Goal: Information Seeking & Learning: Learn about a topic

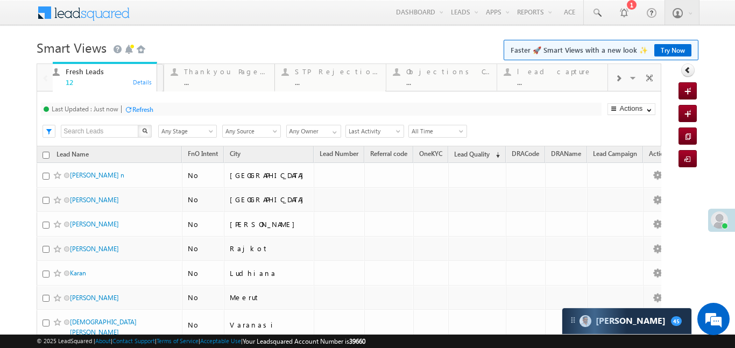
drag, startPoint x: 207, startPoint y: 73, endPoint x: 86, endPoint y: 77, distance: 120.7
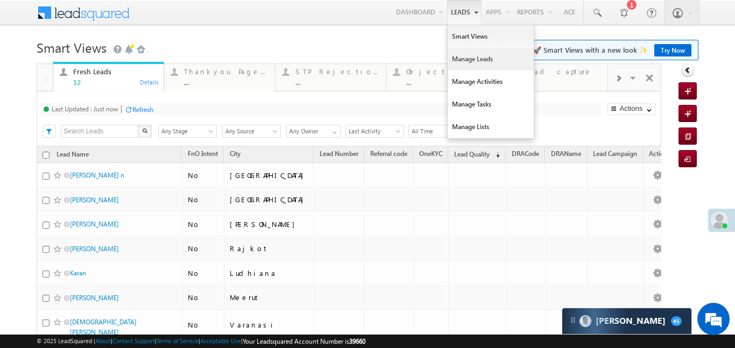
click at [470, 63] on link "Manage Leads" at bounding box center [491, 59] width 86 height 23
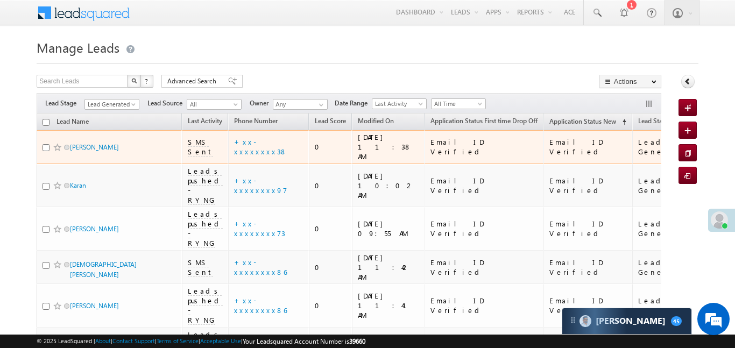
click at [276, 136] on td "+xx-xxxxxxxx38" at bounding box center [268, 147] width 81 height 34
click at [270, 143] on link "+xx-xxxxxxxx38" at bounding box center [260, 146] width 53 height 19
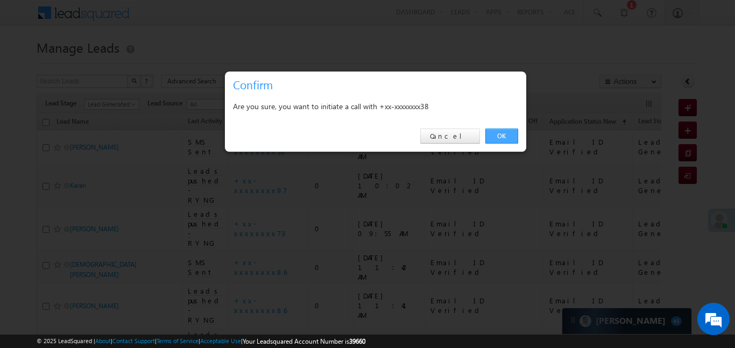
click at [503, 132] on link "OK" at bounding box center [502, 136] width 33 height 15
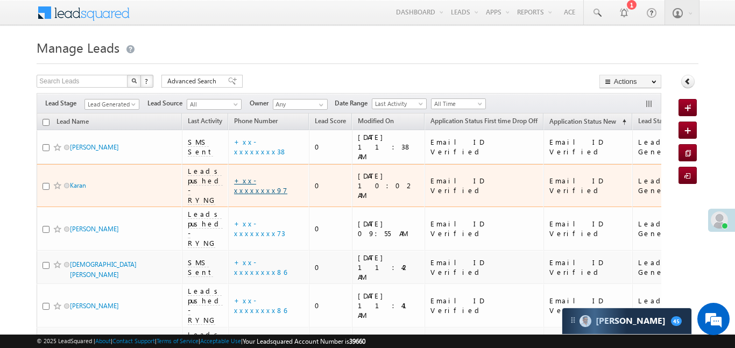
click at [272, 176] on link "+xx-xxxxxxxx97" at bounding box center [260, 185] width 53 height 19
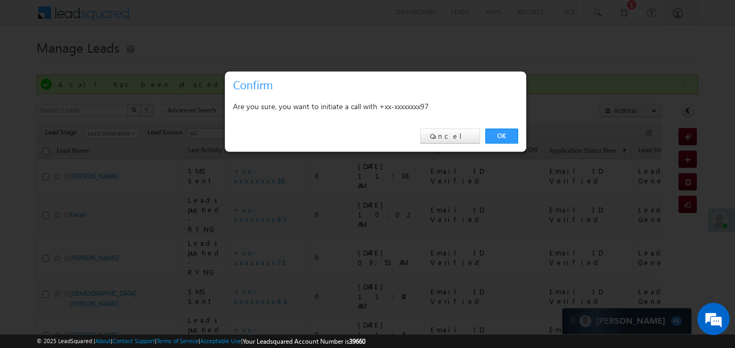
drag, startPoint x: 509, startPoint y: 134, endPoint x: 460, endPoint y: 167, distance: 59.0
click at [507, 134] on link "OK" at bounding box center [502, 136] width 33 height 15
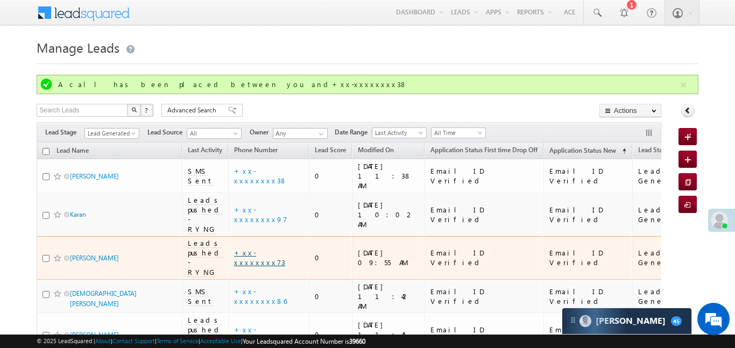
click at [274, 248] on link "+xx-xxxxxxxx73" at bounding box center [259, 257] width 51 height 19
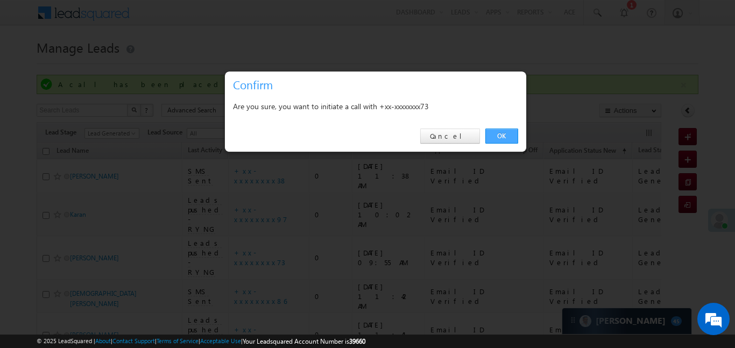
click at [510, 138] on link "OK" at bounding box center [502, 136] width 33 height 15
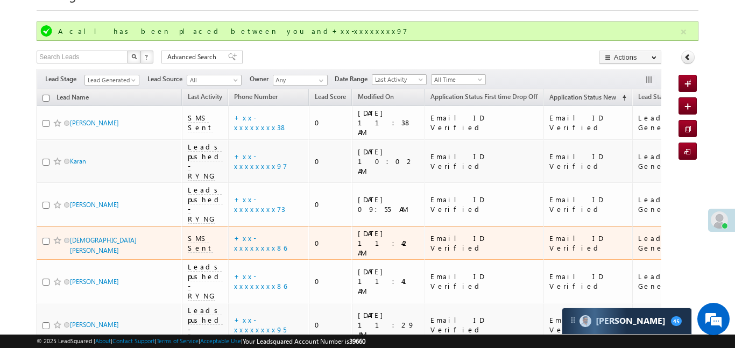
scroll to position [85, 0]
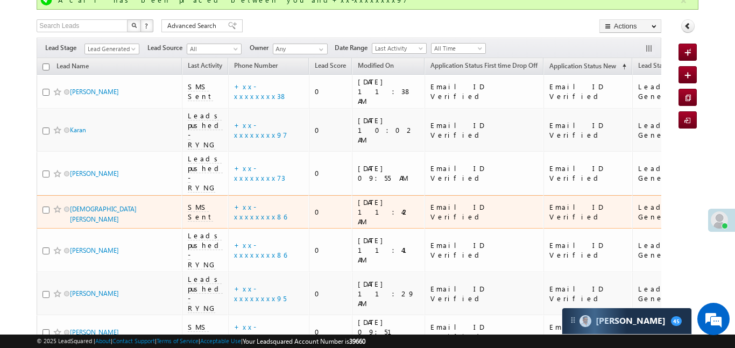
click at [258, 202] on div "+xx-xxxxxxxx86" at bounding box center [269, 211] width 70 height 19
click at [266, 195] on td "+xx-xxxxxxxx86" at bounding box center [268, 212] width 81 height 34
click at [270, 202] on link "+xx-xxxxxxxx86" at bounding box center [260, 211] width 53 height 19
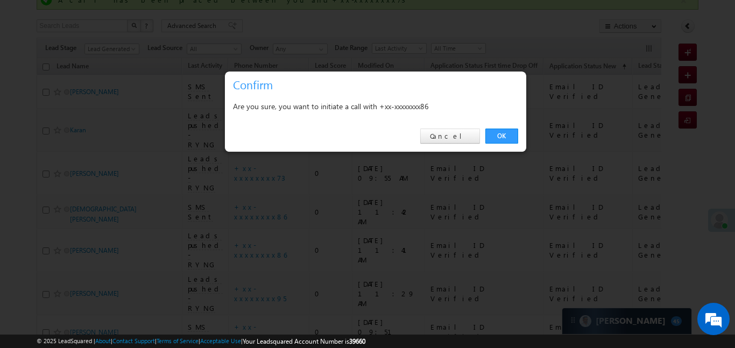
click at [502, 128] on div "OK Cancel" at bounding box center [375, 136] width 301 height 31
click at [502, 136] on link "OK" at bounding box center [502, 136] width 33 height 15
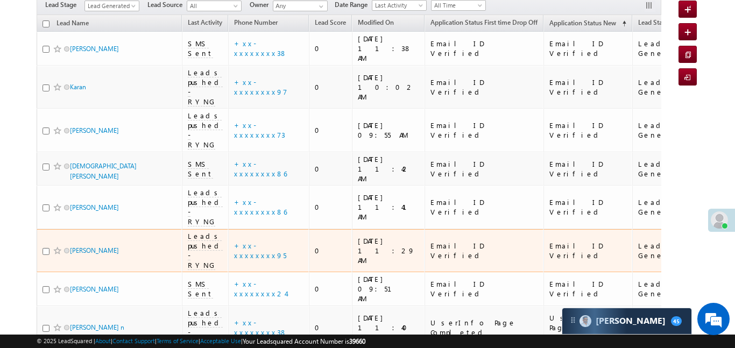
scroll to position [129, 0]
click at [270, 240] on link "+xx-xxxxxxxx95" at bounding box center [260, 249] width 52 height 19
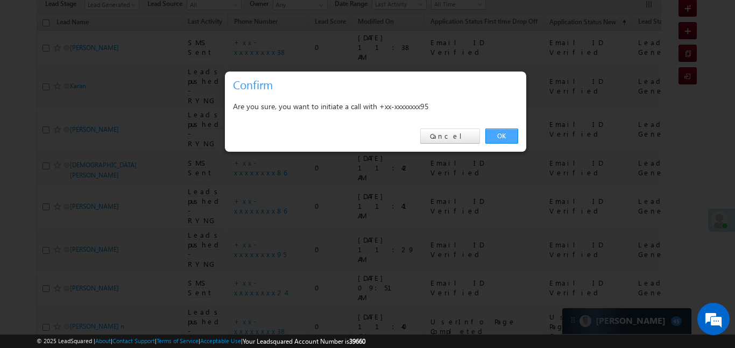
click at [512, 138] on link "OK" at bounding box center [502, 136] width 33 height 15
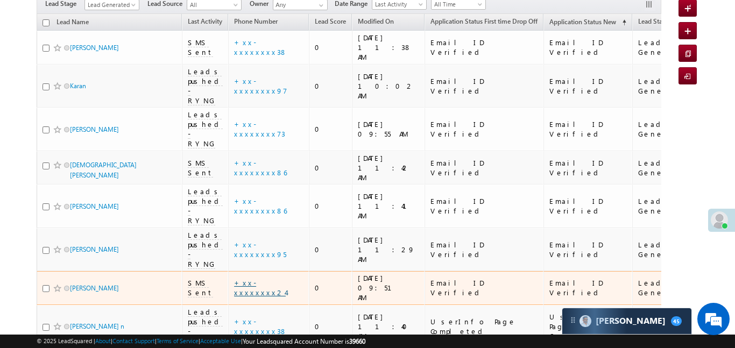
click at [273, 278] on link "+xx-xxxxxxxx24" at bounding box center [260, 287] width 52 height 19
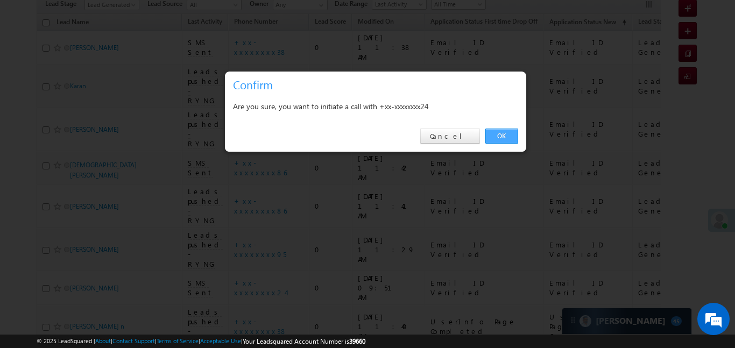
click at [504, 138] on link "OK" at bounding box center [502, 136] width 33 height 15
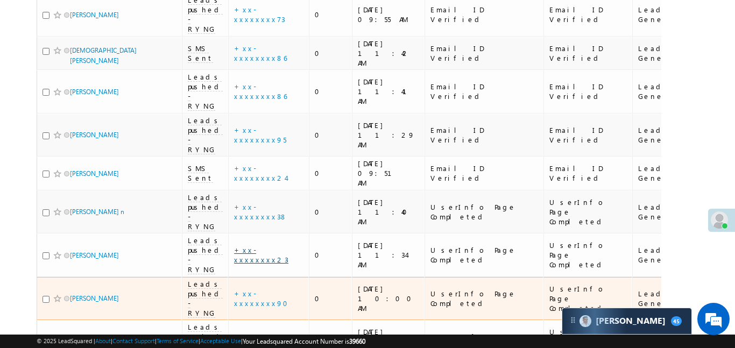
scroll to position [247, 0]
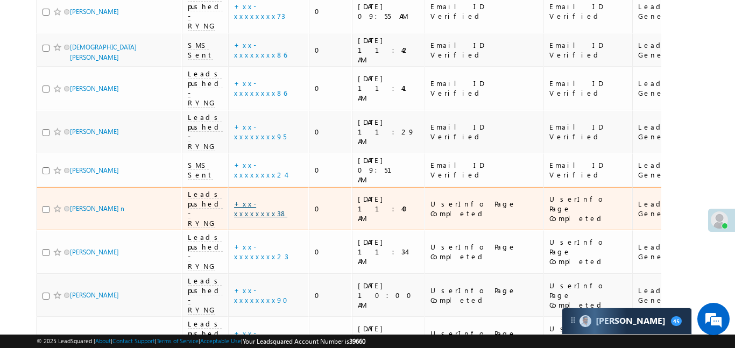
click at [272, 199] on link "+xx-xxxxxxxx38" at bounding box center [260, 208] width 53 height 19
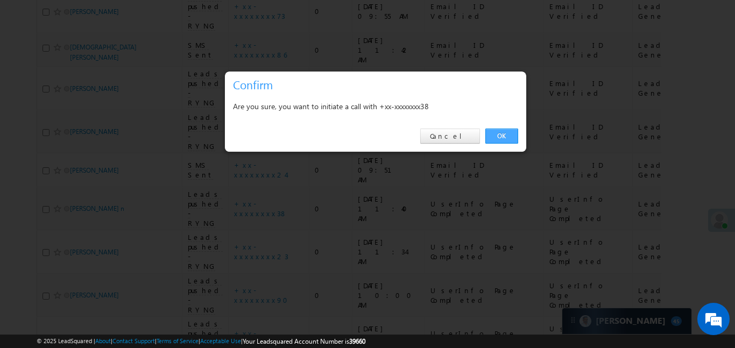
click at [494, 135] on link "OK" at bounding box center [502, 136] width 33 height 15
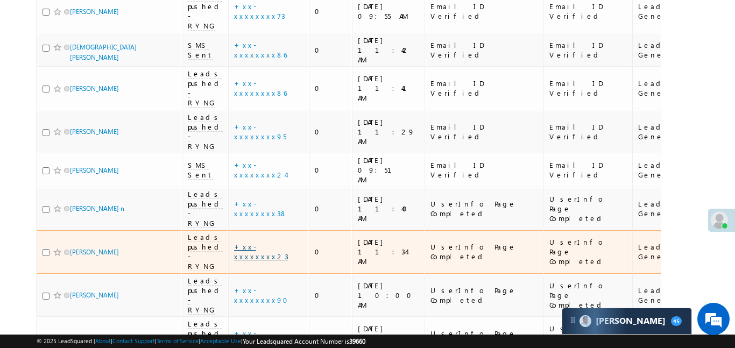
click at [269, 242] on link "+xx-xxxxxxxx23" at bounding box center [261, 251] width 54 height 19
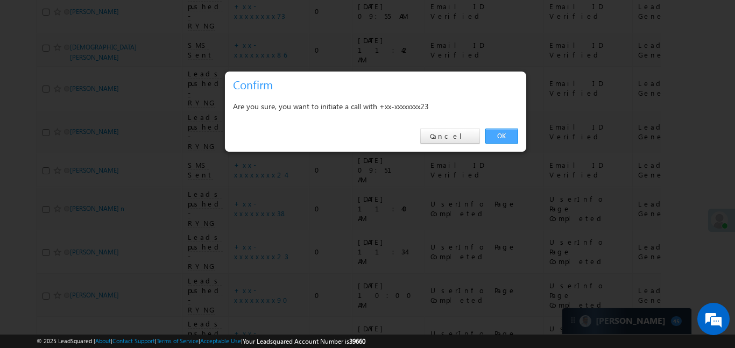
click at [495, 132] on link "OK" at bounding box center [502, 136] width 33 height 15
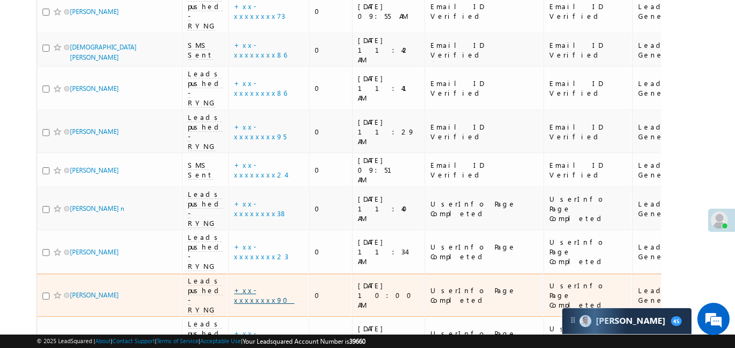
click at [260, 286] on link "+xx-xxxxxxxx90" at bounding box center [264, 295] width 60 height 19
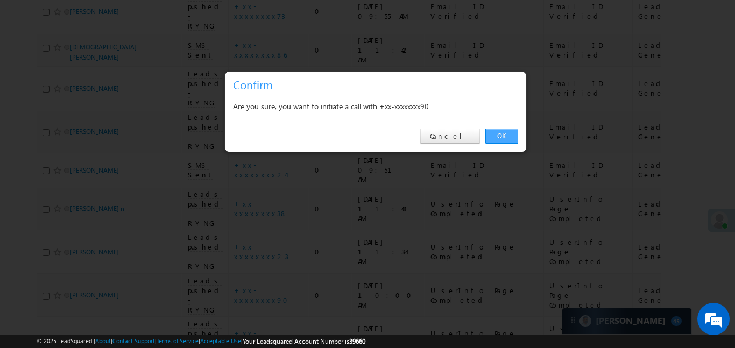
click at [491, 134] on link "OK" at bounding box center [502, 136] width 33 height 15
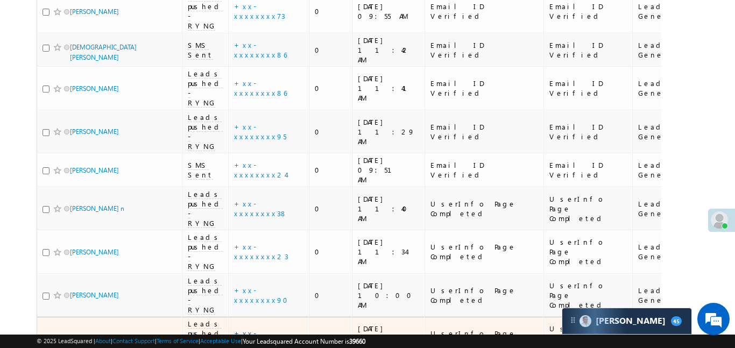
click at [266, 329] on link "+xx-xxxxxxxx38" at bounding box center [260, 338] width 53 height 19
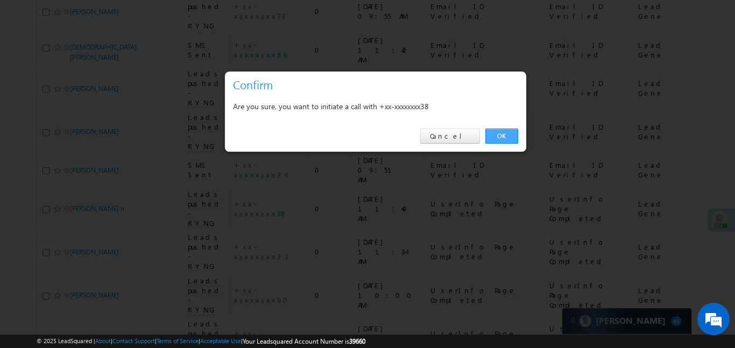
click at [500, 139] on link "OK" at bounding box center [502, 136] width 33 height 15
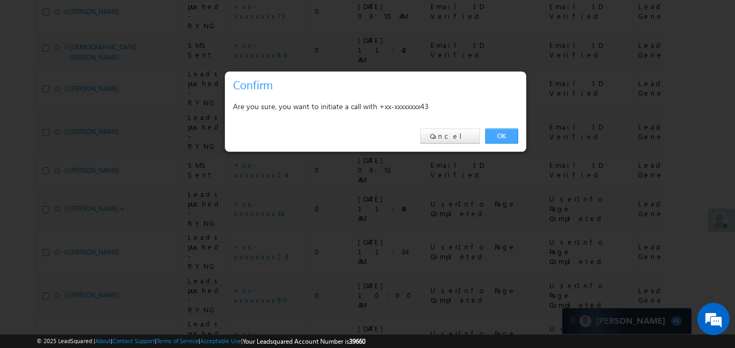
click at [503, 136] on link "OK" at bounding box center [502, 136] width 33 height 15
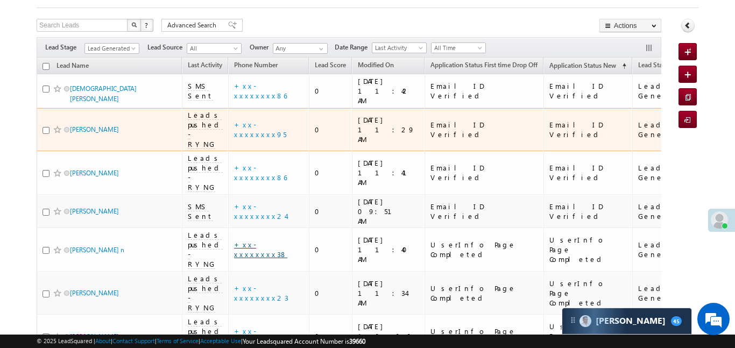
scroll to position [153, 0]
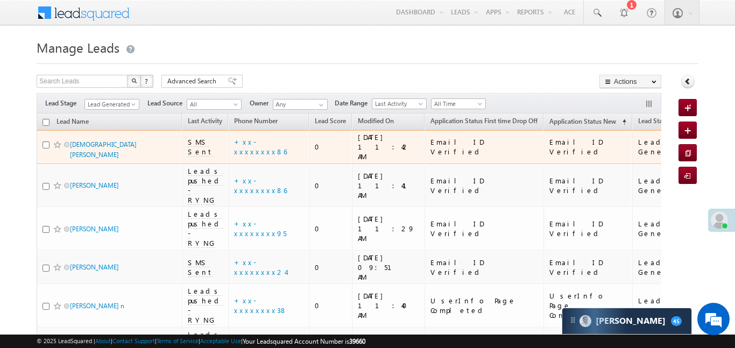
scroll to position [153, 0]
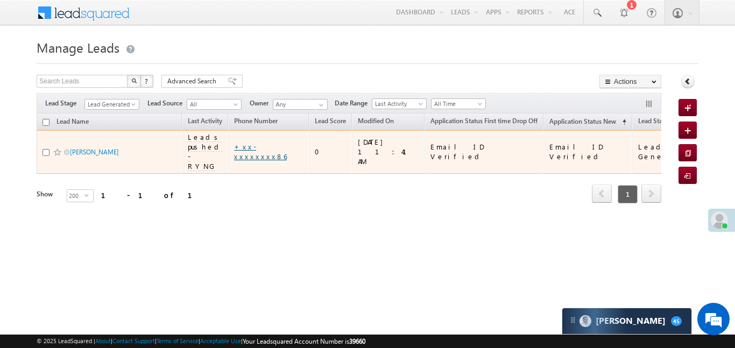
click at [266, 150] on link "+xx-xxxxxxxx86" at bounding box center [260, 151] width 53 height 19
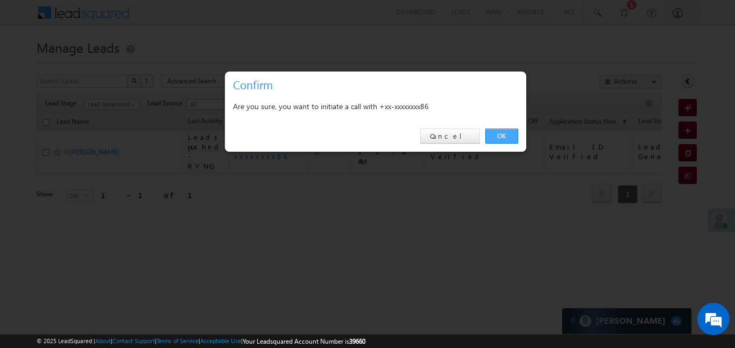
drag, startPoint x: 497, startPoint y: 145, endPoint x: 502, endPoint y: 136, distance: 10.8
click at [498, 146] on div "OK Cancel" at bounding box center [375, 136] width 301 height 31
click at [502, 136] on link "OK" at bounding box center [502, 136] width 33 height 15
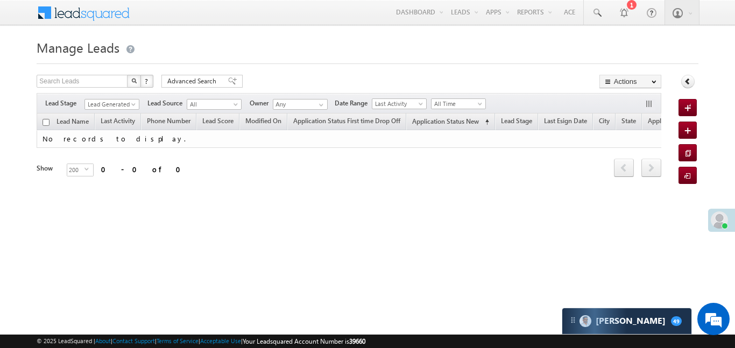
click at [467, 89] on div "Search Leads X ? 0 results found Advanced Search Advanced Search Advanced searc…" at bounding box center [349, 83] width 625 height 16
click at [462, 105] on span "All Time" at bounding box center [457, 104] width 51 height 10
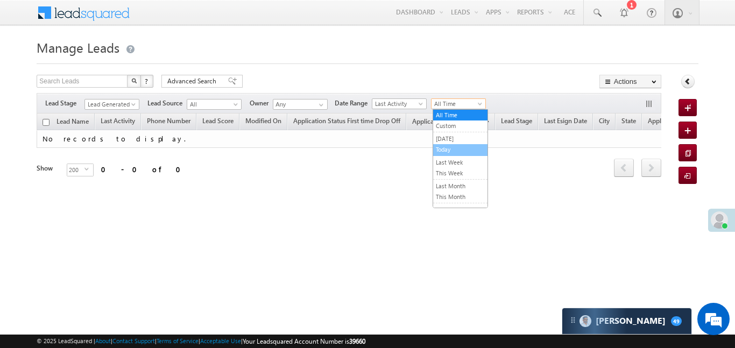
click at [452, 153] on link "Today" at bounding box center [460, 150] width 54 height 10
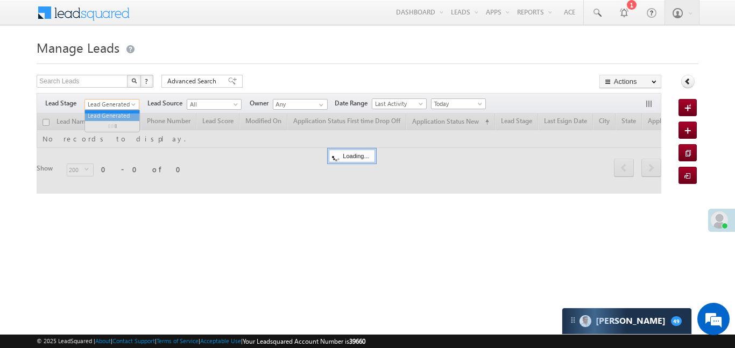
click at [100, 108] on span "Lead Generated" at bounding box center [110, 105] width 51 height 10
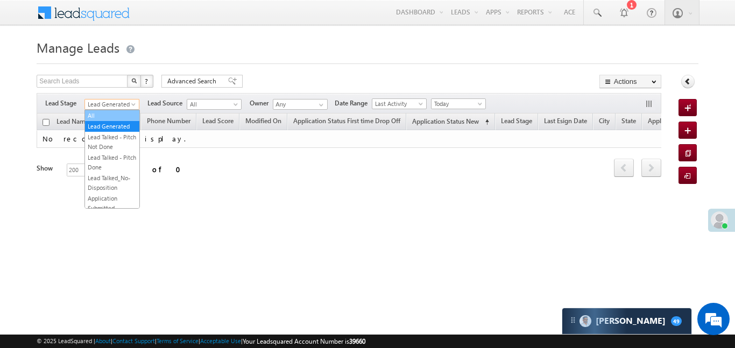
click at [104, 111] on link "All" at bounding box center [112, 116] width 54 height 10
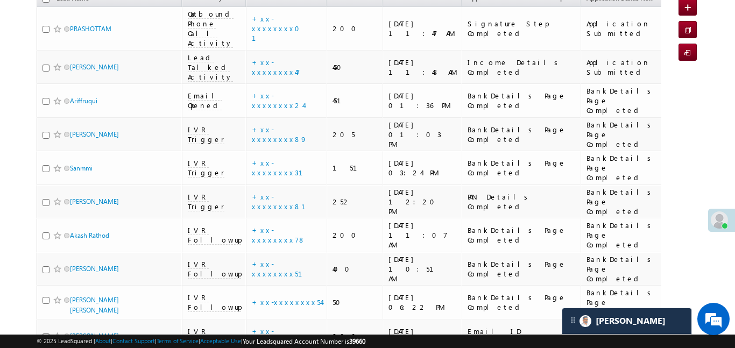
scroll to position [18, 0]
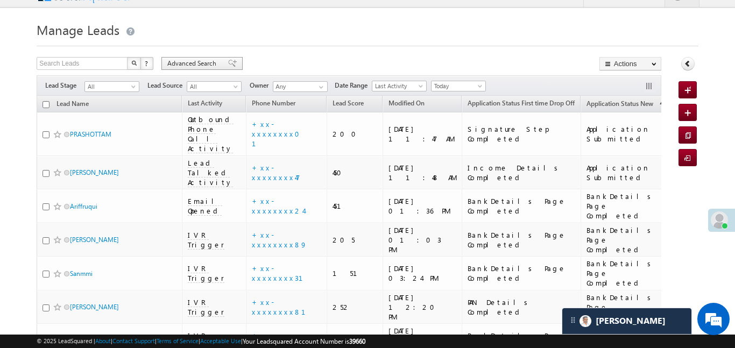
click at [166, 58] on div "Advanced Search" at bounding box center [202, 63] width 81 height 13
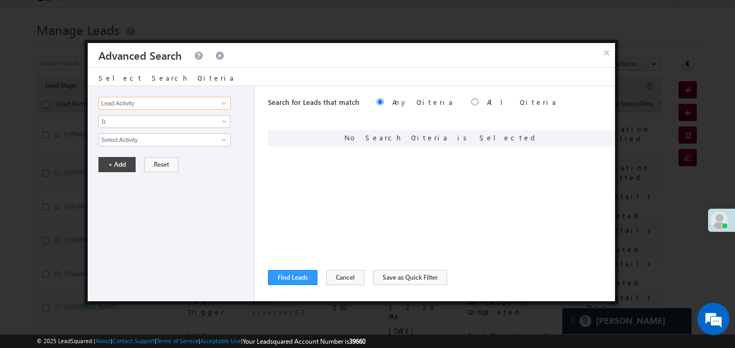
click at [205, 99] on input "Lead Activity" at bounding box center [165, 103] width 132 height 13
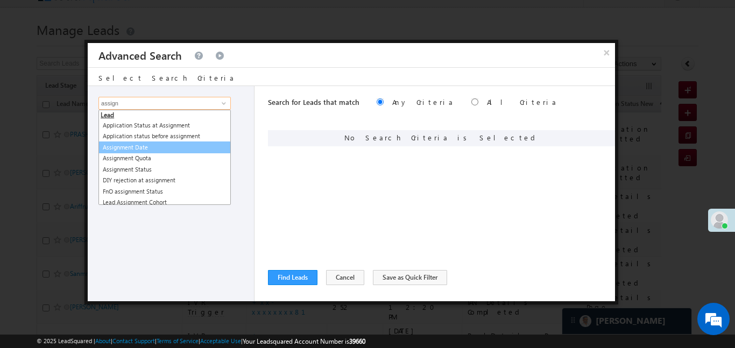
click at [152, 148] on link "Assignment Date" at bounding box center [165, 148] width 132 height 12
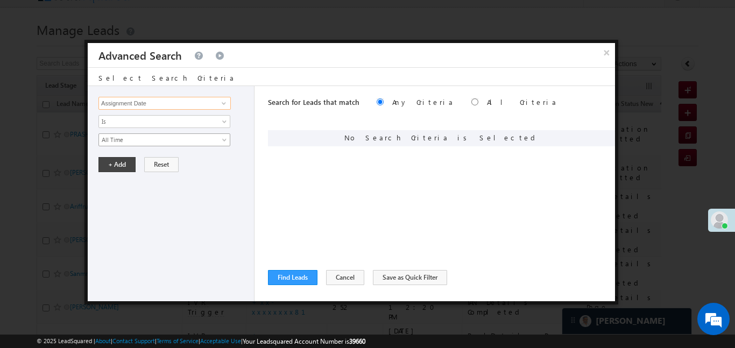
type input "Assignment Date"
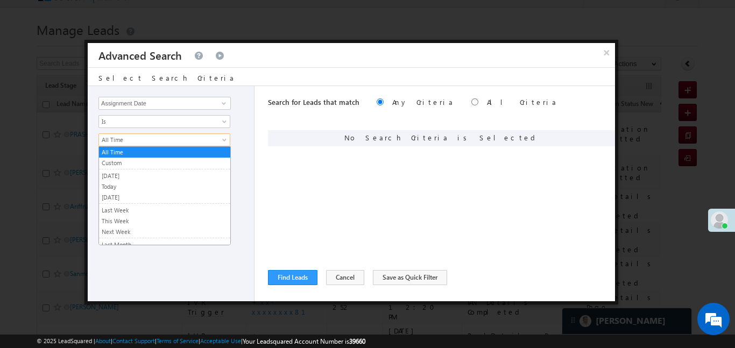
click at [149, 144] on span "All Time" at bounding box center [157, 140] width 117 height 10
click at [135, 164] on link "Custom" at bounding box center [164, 163] width 131 height 10
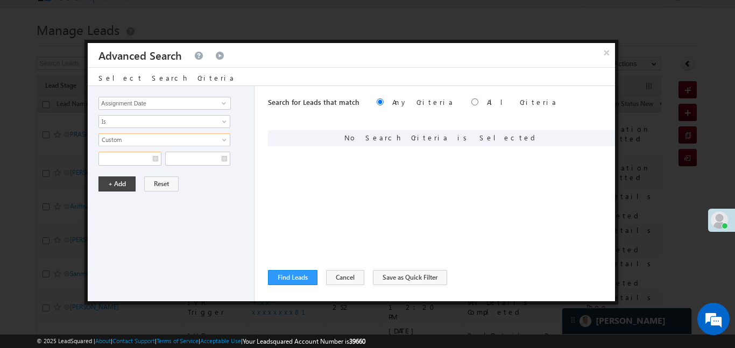
click at [135, 164] on input "text" at bounding box center [130, 159] width 63 height 14
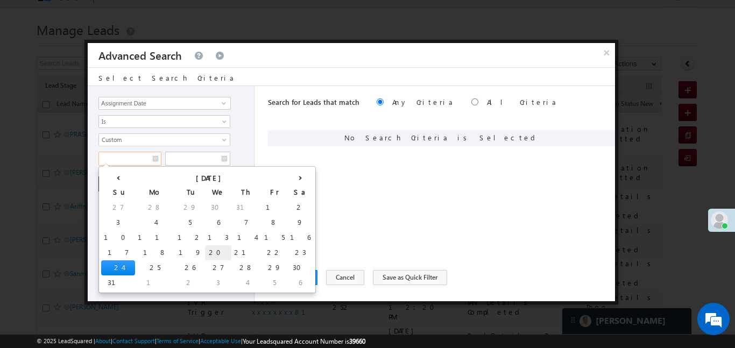
click at [205, 254] on td "20" at bounding box center [218, 252] width 26 height 15
type input "20/08/25"
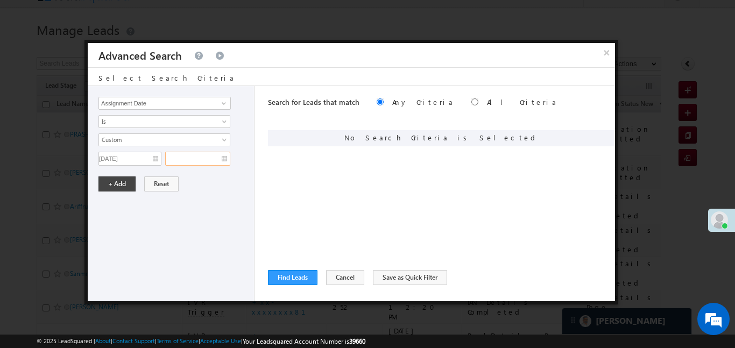
click at [205, 159] on input "text" at bounding box center [197, 159] width 65 height 14
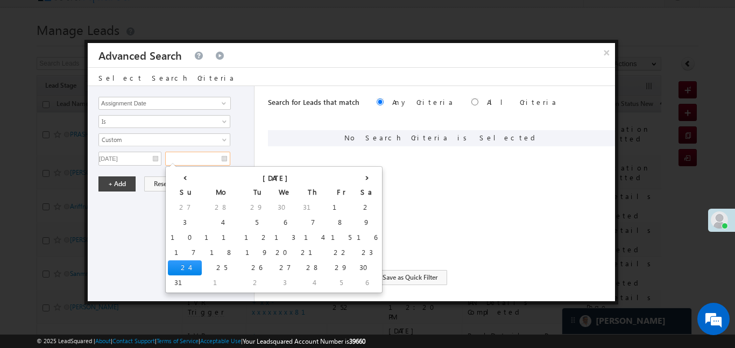
drag, startPoint x: 171, startPoint y: 270, endPoint x: 123, endPoint y: 191, distance: 92.1
click at [174, 268] on td "24" at bounding box center [185, 268] width 34 height 15
type input "24/08/25"
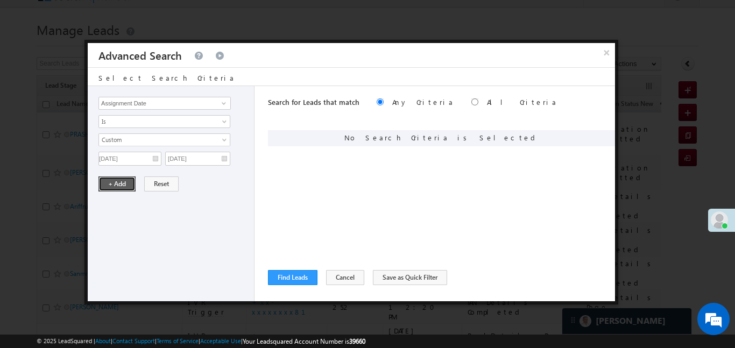
click at [121, 187] on button "+ Add" at bounding box center [117, 184] width 37 height 15
click at [425, 105] on div "Search for Leads that match Any Criteria All Criteria Note that the current tri…" at bounding box center [441, 103] width 347 height 34
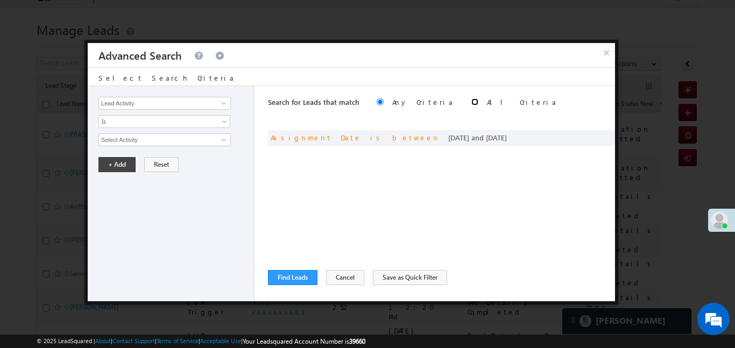
click at [472, 101] on input "radio" at bounding box center [475, 102] width 7 height 7
radio input "true"
click at [293, 278] on button "Find Leads" at bounding box center [293, 277] width 50 height 15
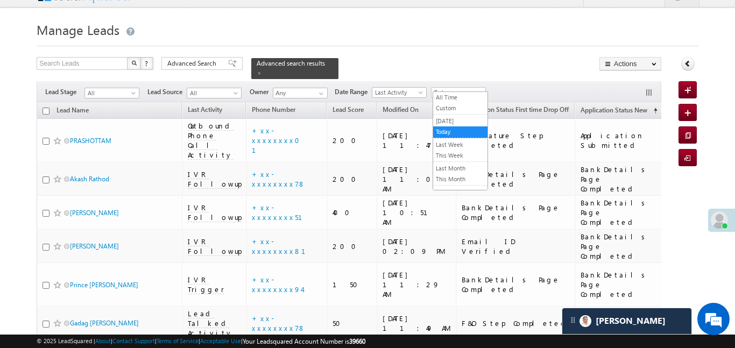
click at [467, 89] on span "Today" at bounding box center [457, 93] width 51 height 10
click at [450, 101] on link "All Time" at bounding box center [460, 98] width 54 height 10
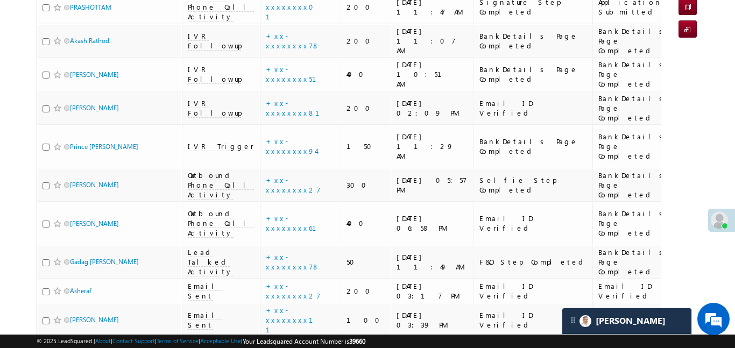
scroll to position [0, 0]
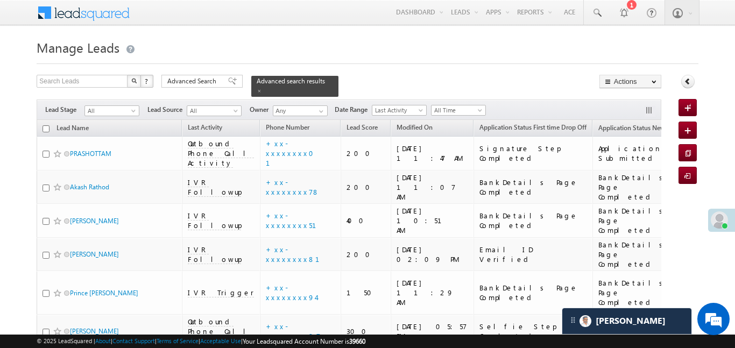
click at [205, 80] on span "Advanced Search" at bounding box center [193, 81] width 52 height 10
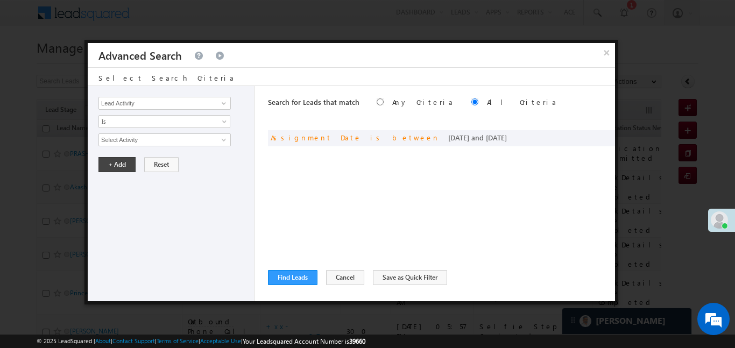
click at [600, 52] on button "×" at bounding box center [606, 52] width 17 height 19
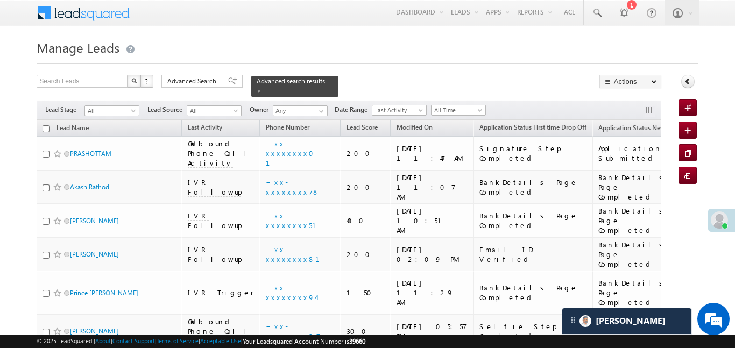
click at [214, 88] on div "Search Leads X ? 206 results found Advanced Search Advanced Search Advanced sea…" at bounding box center [349, 86] width 625 height 22
click at [213, 84] on span "Advanced Search" at bounding box center [193, 81] width 52 height 10
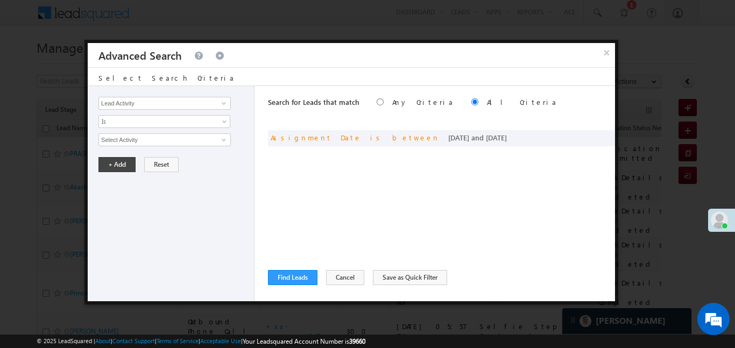
click at [213, 80] on div "Select Search Criteria" at bounding box center [352, 77] width 528 height 18
click at [585, 135] on div "and Assignment Date is between 20/08/25 and 24/08/25" at bounding box center [441, 138] width 347 height 16
click at [588, 135] on span at bounding box center [591, 137] width 8 height 8
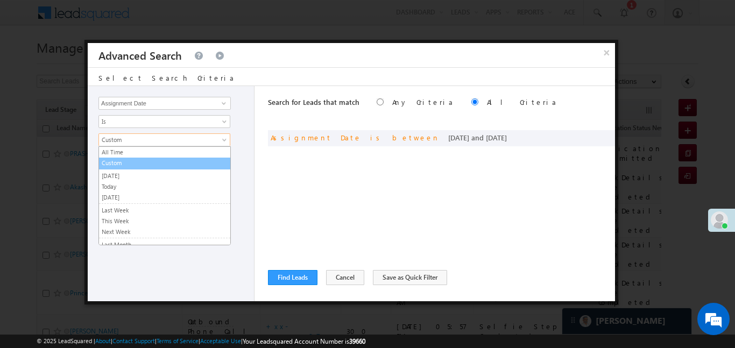
click at [124, 159] on link "Custom" at bounding box center [164, 163] width 131 height 10
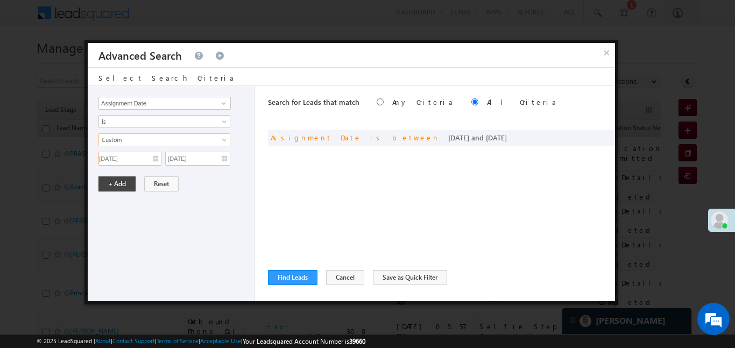
click at [131, 155] on input "20/08/25" at bounding box center [130, 159] width 63 height 14
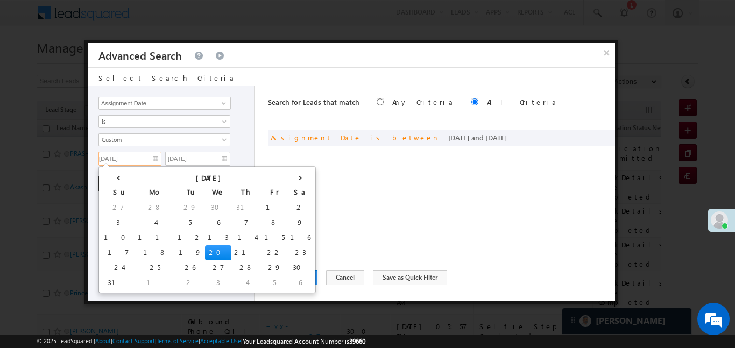
drag, startPoint x: 109, startPoint y: 250, endPoint x: 126, endPoint y: 182, distance: 70.0
click at [108, 249] on td "17" at bounding box center [118, 252] width 34 height 15
type input "17/08/25"
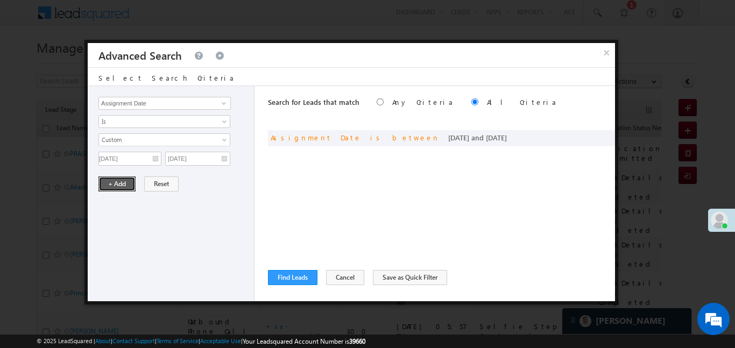
click at [122, 183] on button "+ Add" at bounding box center [117, 184] width 37 height 15
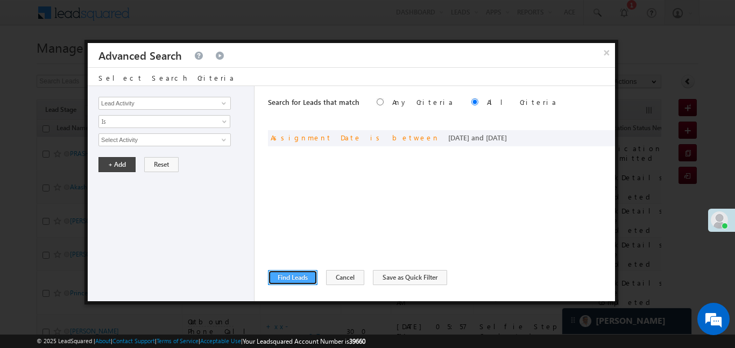
click at [310, 277] on button "Find Leads" at bounding box center [293, 277] width 50 height 15
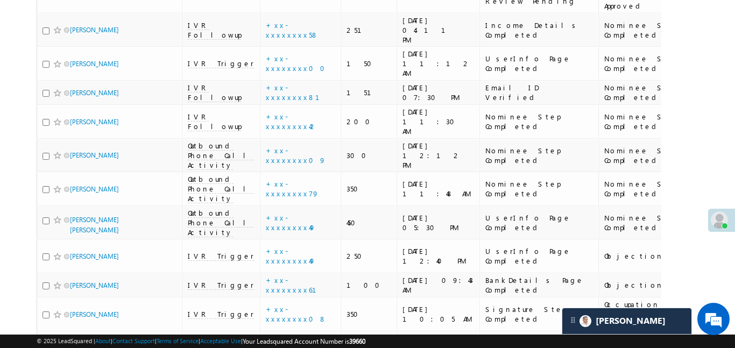
scroll to position [5617, 0]
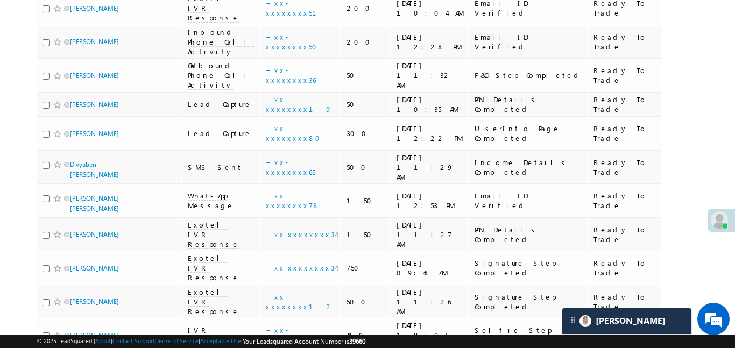
scroll to position [3359, 0]
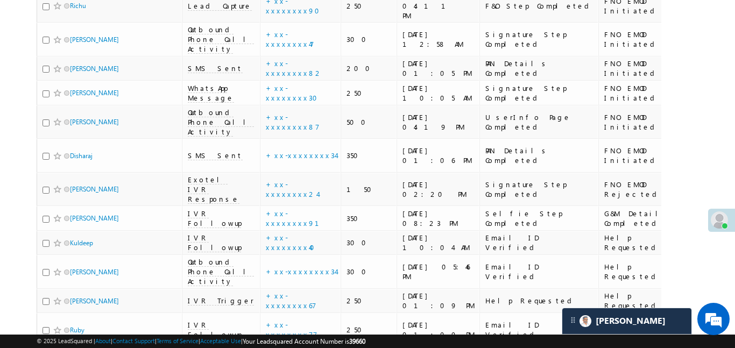
scroll to position [4977, 0]
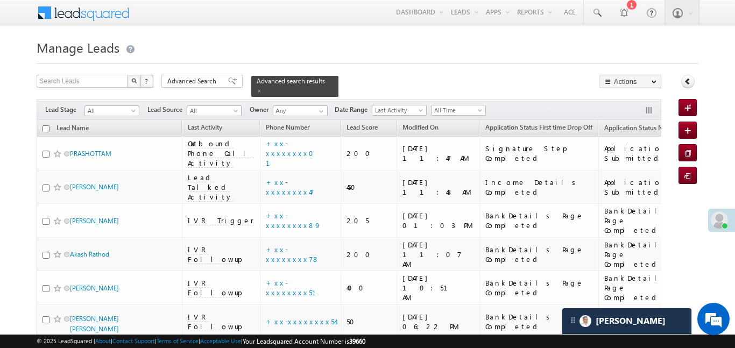
scroll to position [406, 0]
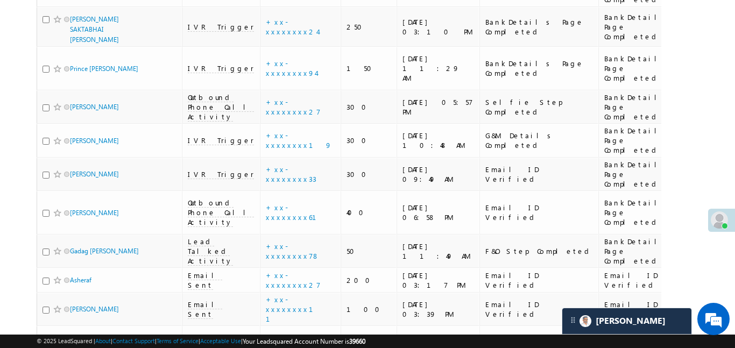
scroll to position [0, 0]
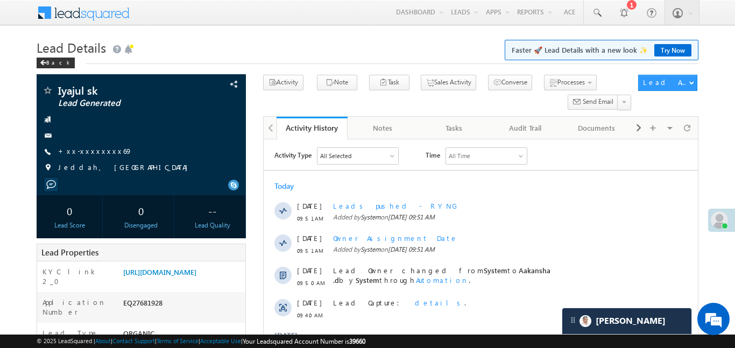
scroll to position [5358, 0]
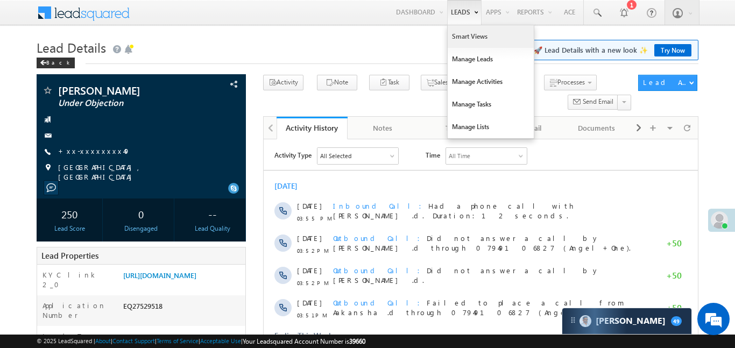
click at [456, 38] on link "Smart Views" at bounding box center [491, 36] width 86 height 23
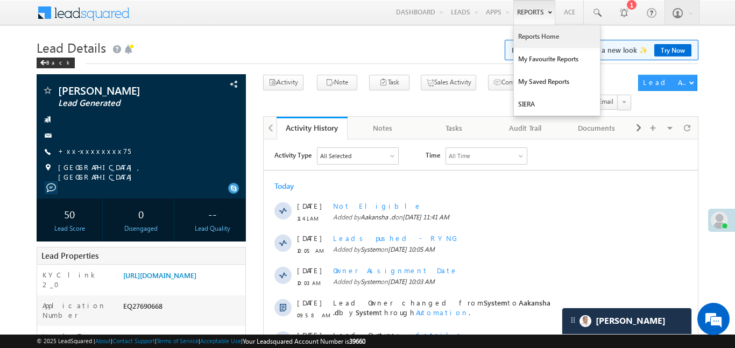
click at [542, 36] on link "Reports Home" at bounding box center [557, 36] width 86 height 23
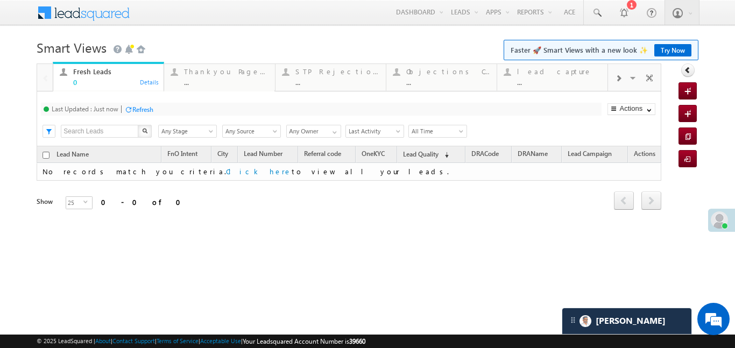
click at [418, 172] on td "No records match you criteria. Click here to view all your leads." at bounding box center [349, 172] width 625 height 18
click at [624, 76] on div at bounding box center [618, 78] width 20 height 24
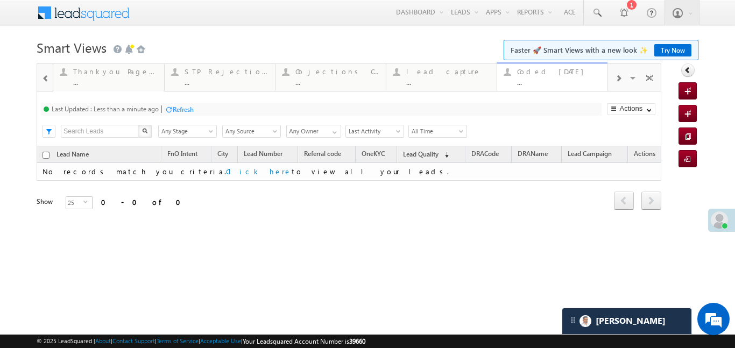
click at [570, 75] on div "Coded [DATE]" at bounding box center [559, 71] width 84 height 9
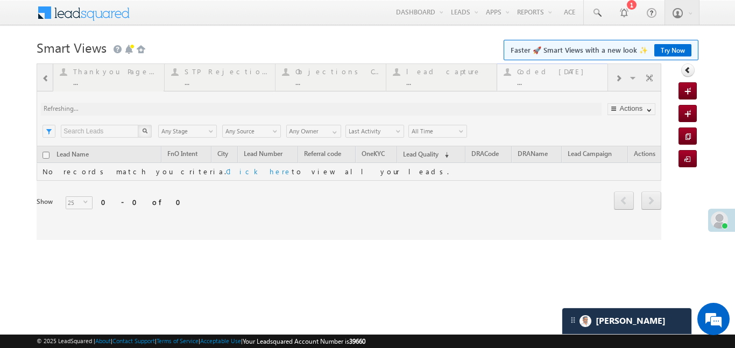
click at [570, 75] on div at bounding box center [349, 152] width 625 height 177
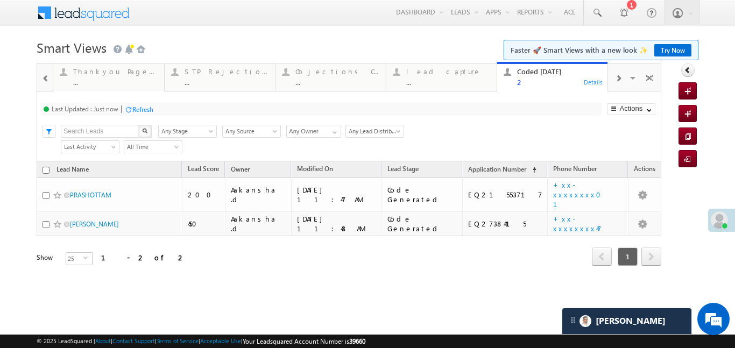
click at [39, 81] on div at bounding box center [46, 78] width 14 height 24
click at [39, 81] on div at bounding box center [45, 77] width 16 height 26
click at [79, 78] on div "0" at bounding box center [115, 82] width 84 height 8
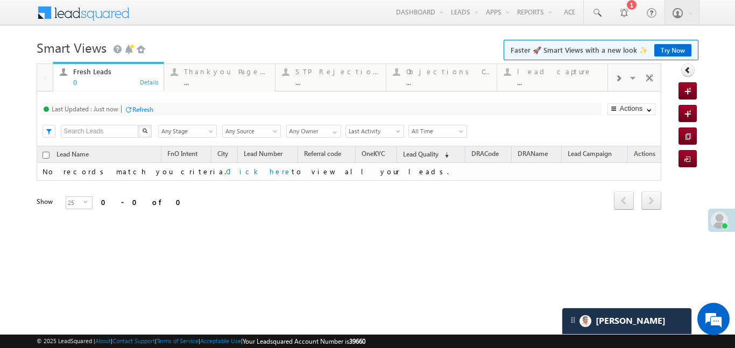
click at [625, 77] on div at bounding box center [618, 78] width 20 height 24
click at [580, 78] on div "2" at bounding box center [559, 82] width 84 height 8
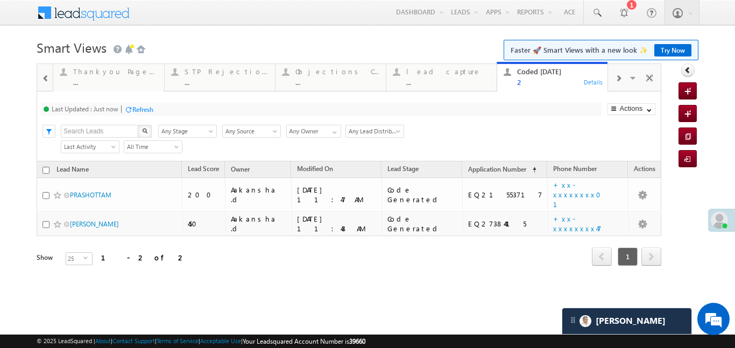
click at [41, 73] on div at bounding box center [46, 78] width 14 height 24
click at [41, 73] on div at bounding box center [45, 77] width 16 height 26
click at [94, 73] on div "Fresh Leads" at bounding box center [115, 71] width 84 height 9
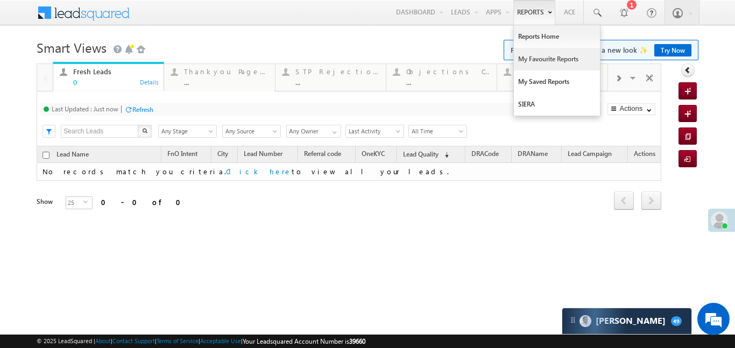
click at [542, 59] on link "My Favourite Reports" at bounding box center [557, 59] width 86 height 23
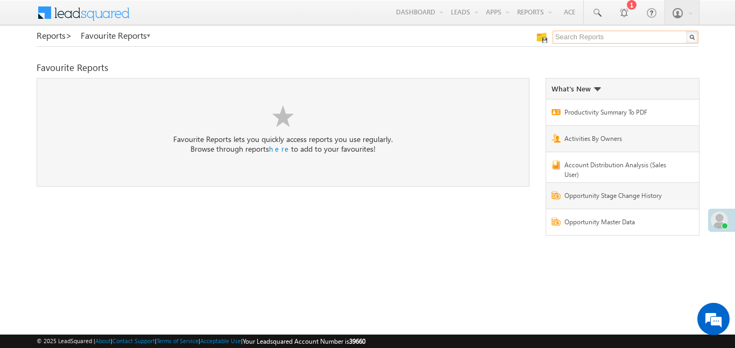
click at [642, 36] on input "text" at bounding box center [626, 37] width 146 height 13
click at [569, 37] on input "me t freh" at bounding box center [626, 37] width 146 height 13
click at [585, 40] on input "me to freh" at bounding box center [626, 37] width 146 height 13
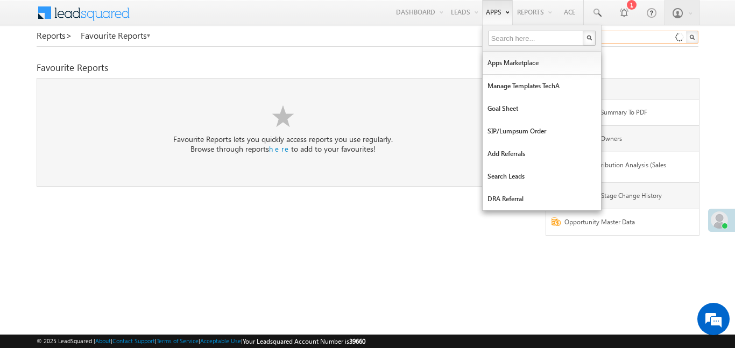
type input "me to fresh"
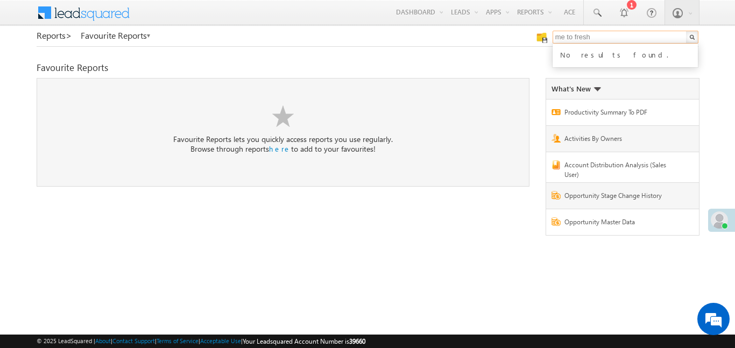
click at [607, 35] on input "me to fresh" at bounding box center [626, 37] width 146 height 13
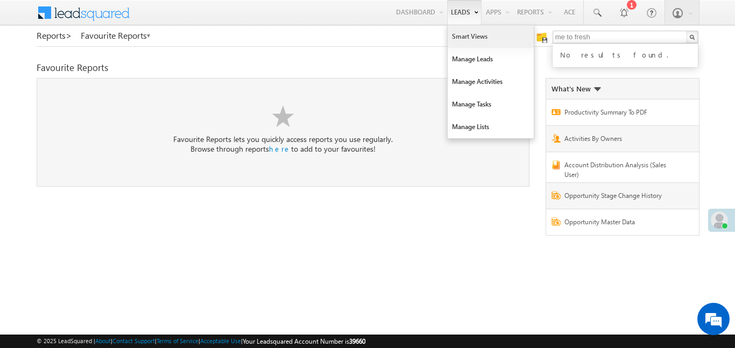
click at [473, 44] on link "Smart Views" at bounding box center [491, 36] width 86 height 23
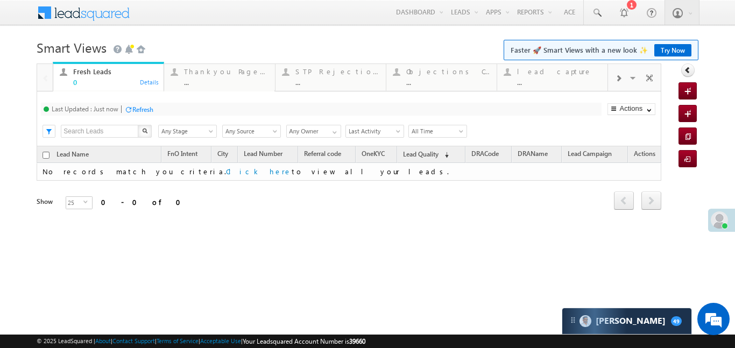
click at [617, 77] on span at bounding box center [618, 78] width 6 height 9
click at [552, 76] on div "Coded Today ..." at bounding box center [559, 75] width 84 height 21
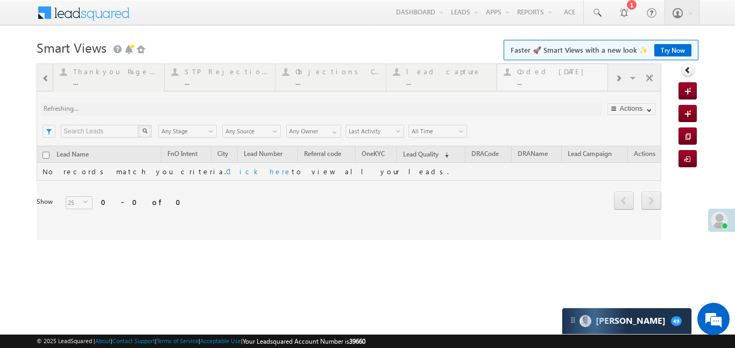
click at [552, 76] on div at bounding box center [349, 152] width 625 height 177
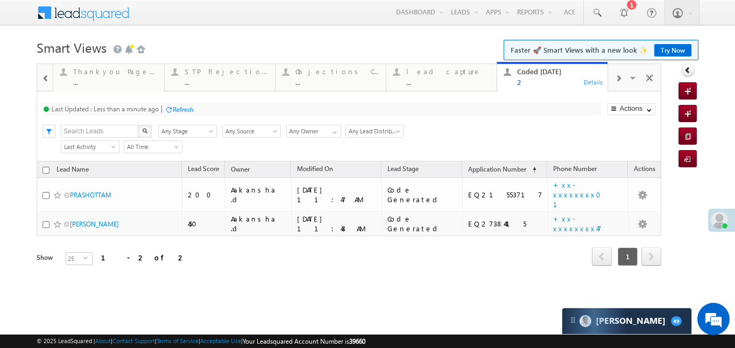
click at [37, 83] on div at bounding box center [45, 77] width 16 height 26
click at [41, 82] on div at bounding box center [46, 78] width 14 height 24
click at [41, 82] on div at bounding box center [45, 77] width 16 height 26
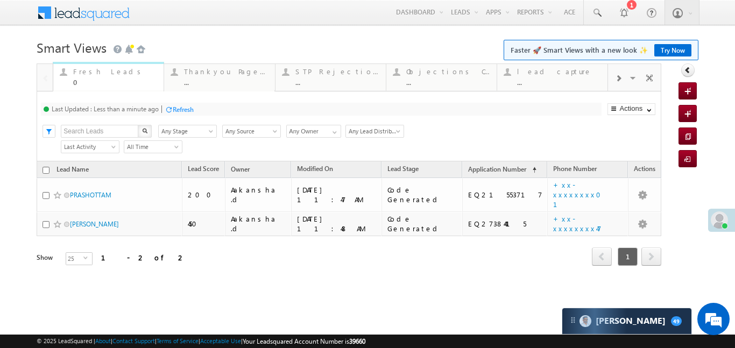
click at [85, 78] on div "0" at bounding box center [115, 82] width 84 height 8
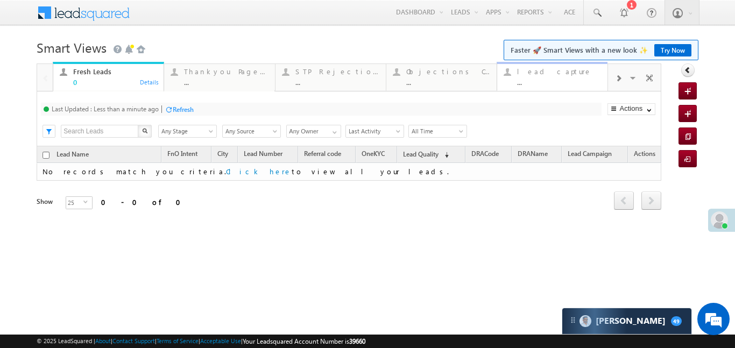
click at [562, 79] on div "..." at bounding box center [559, 82] width 84 height 8
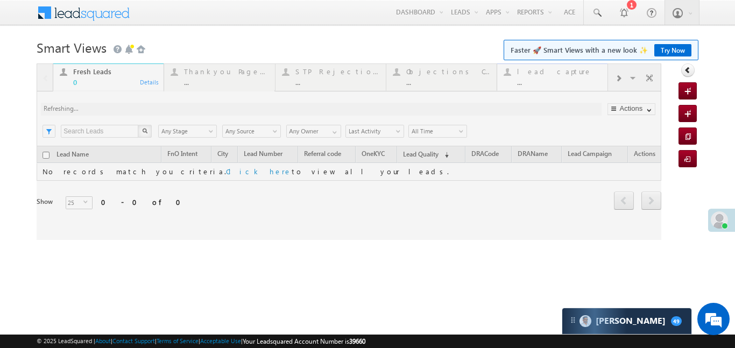
click at [562, 79] on div at bounding box center [349, 152] width 625 height 177
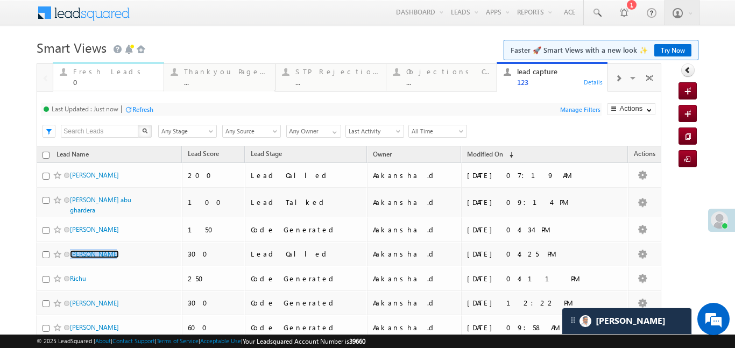
click at [85, 74] on div "Fresh Leads" at bounding box center [115, 71] width 84 height 9
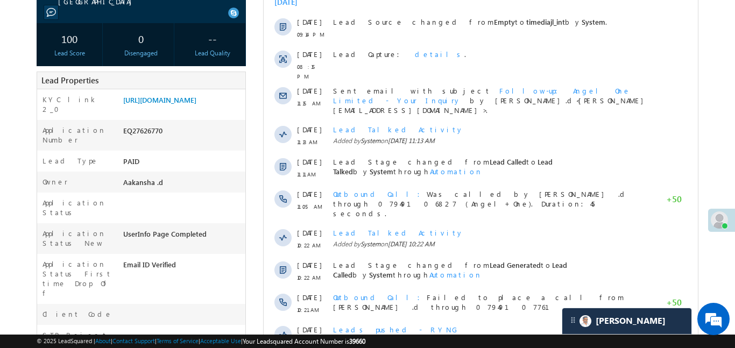
scroll to position [185, 0]
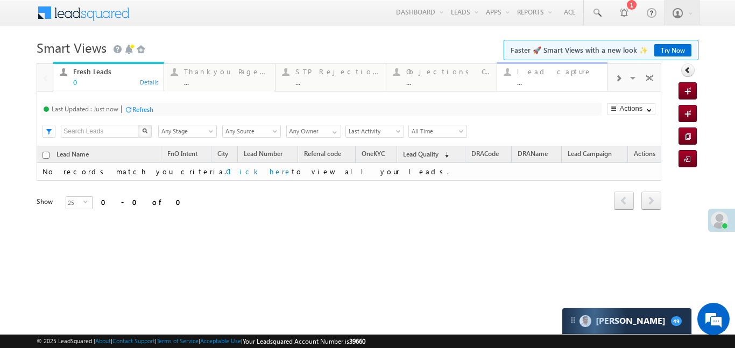
click at [566, 69] on div "lead capture" at bounding box center [559, 71] width 84 height 9
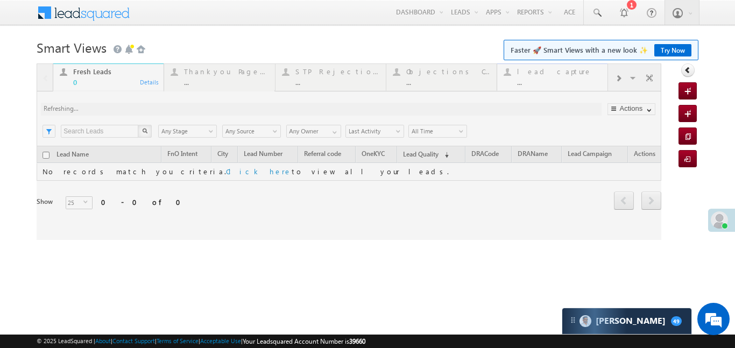
click at [566, 69] on div at bounding box center [349, 152] width 625 height 177
drag, startPoint x: 566, startPoint y: 69, endPoint x: 565, endPoint y: 50, distance: 19.4
click at [565, 67] on div at bounding box center [349, 152] width 625 height 177
